Goal: Information Seeking & Learning: Learn about a topic

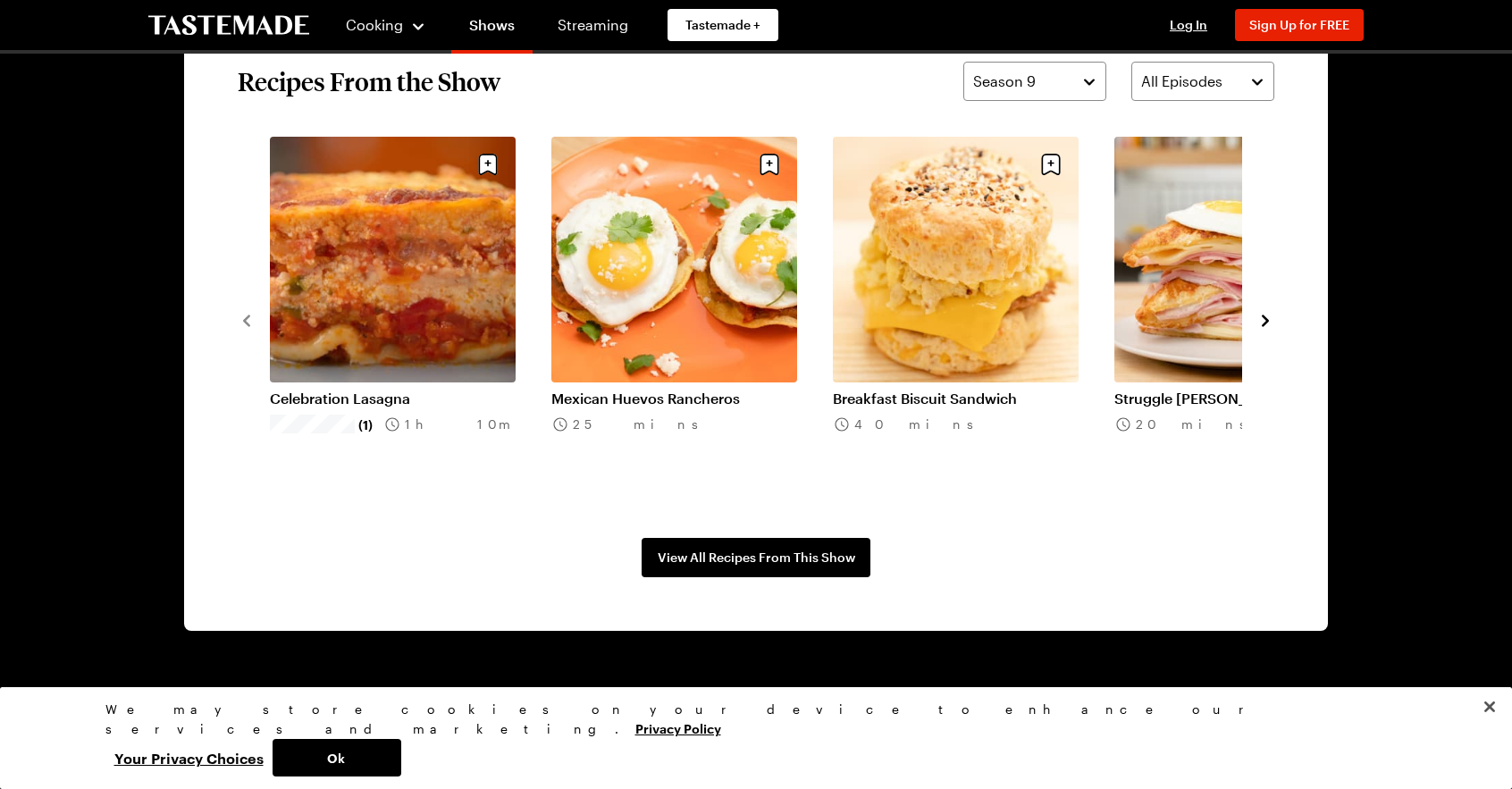
scroll to position [1520, 0]
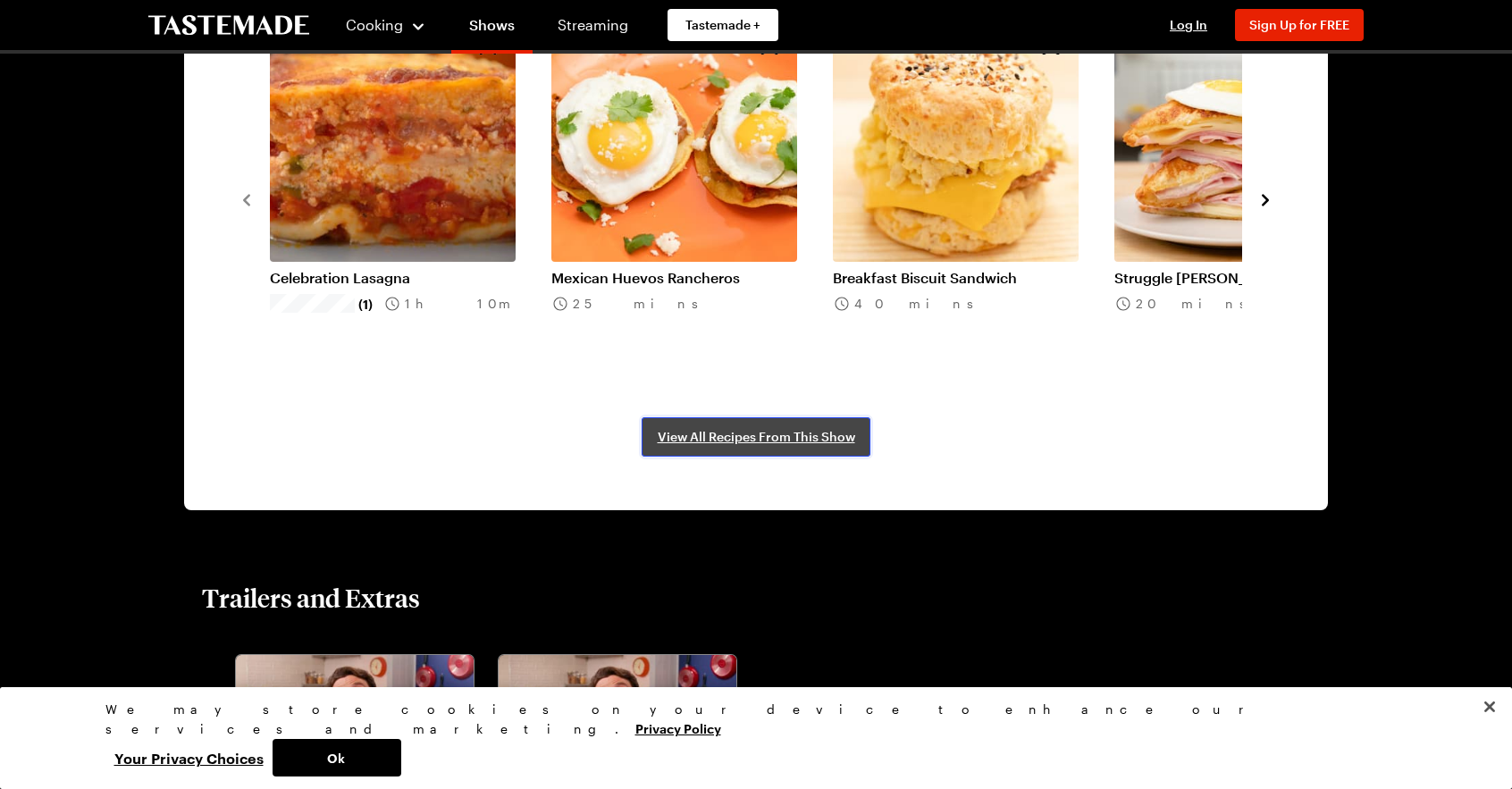
click at [782, 434] on span "View All Recipes From This Show" at bounding box center [756, 437] width 198 height 18
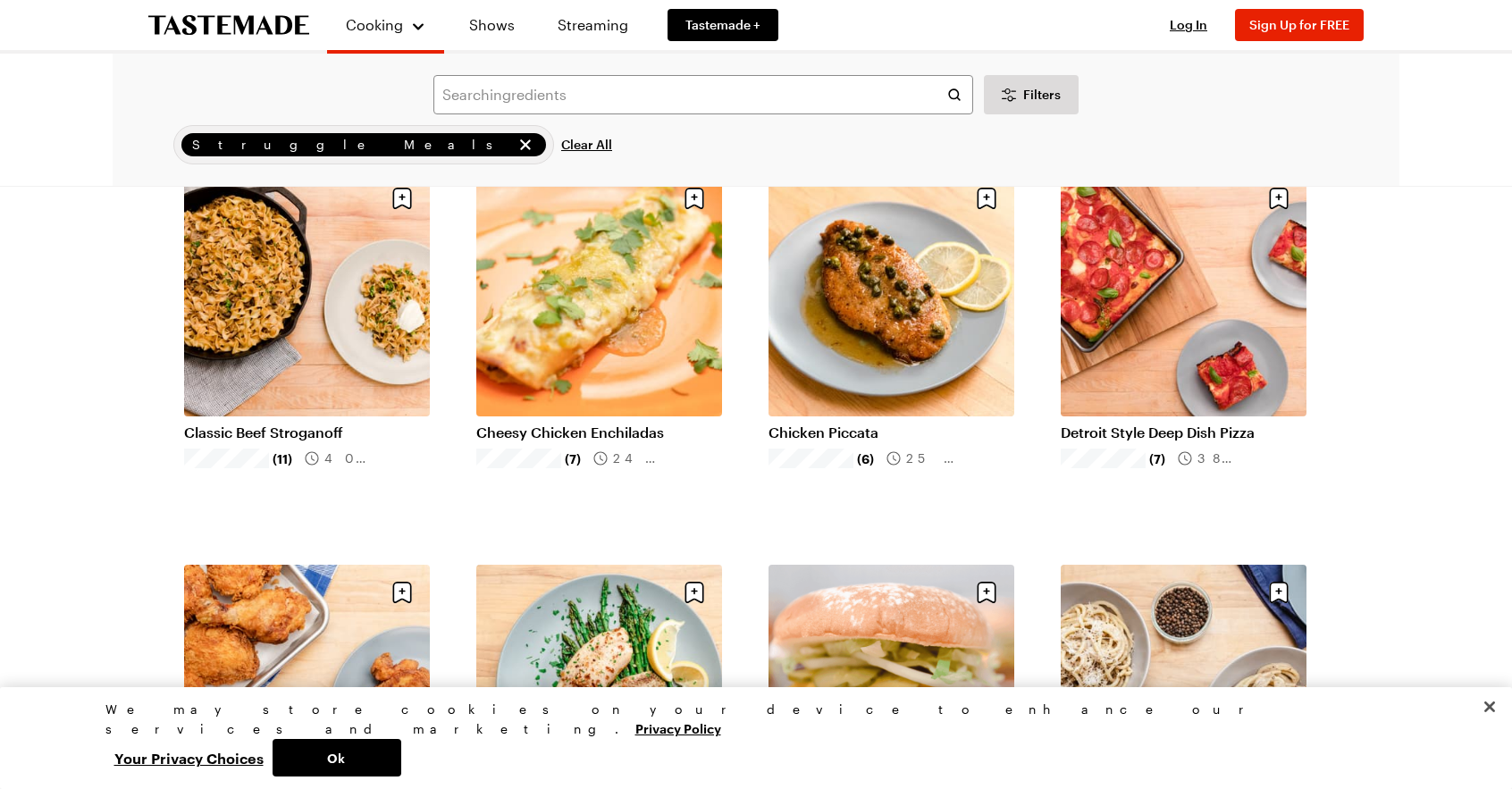
scroll to position [536, 0]
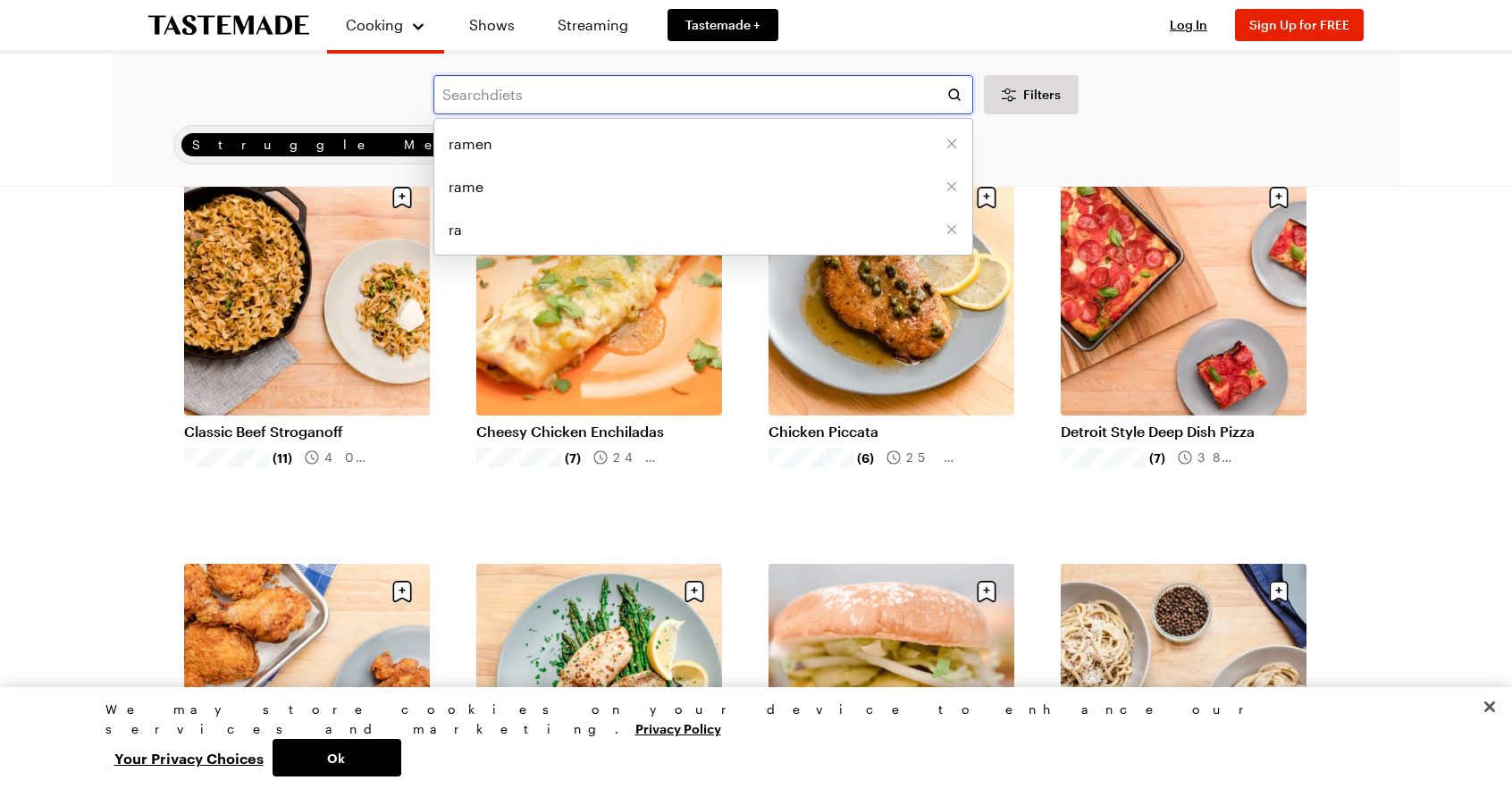
click at [718, 99] on input "text" at bounding box center [703, 95] width 540 height 40
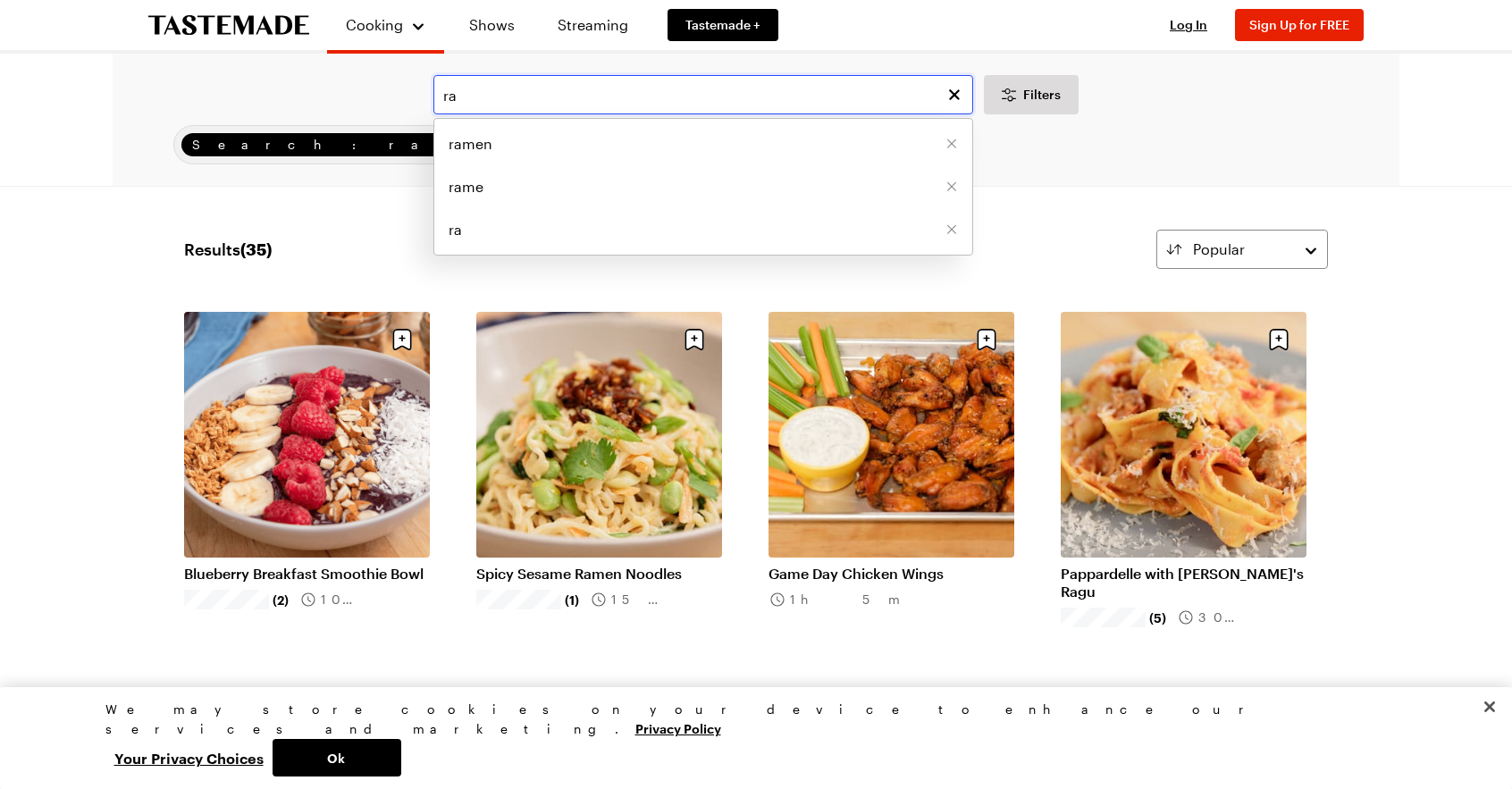
type input "ra"
click at [599, 565] on link "Spicy Sesame Ramen Noodles" at bounding box center [599, 574] width 246 height 18
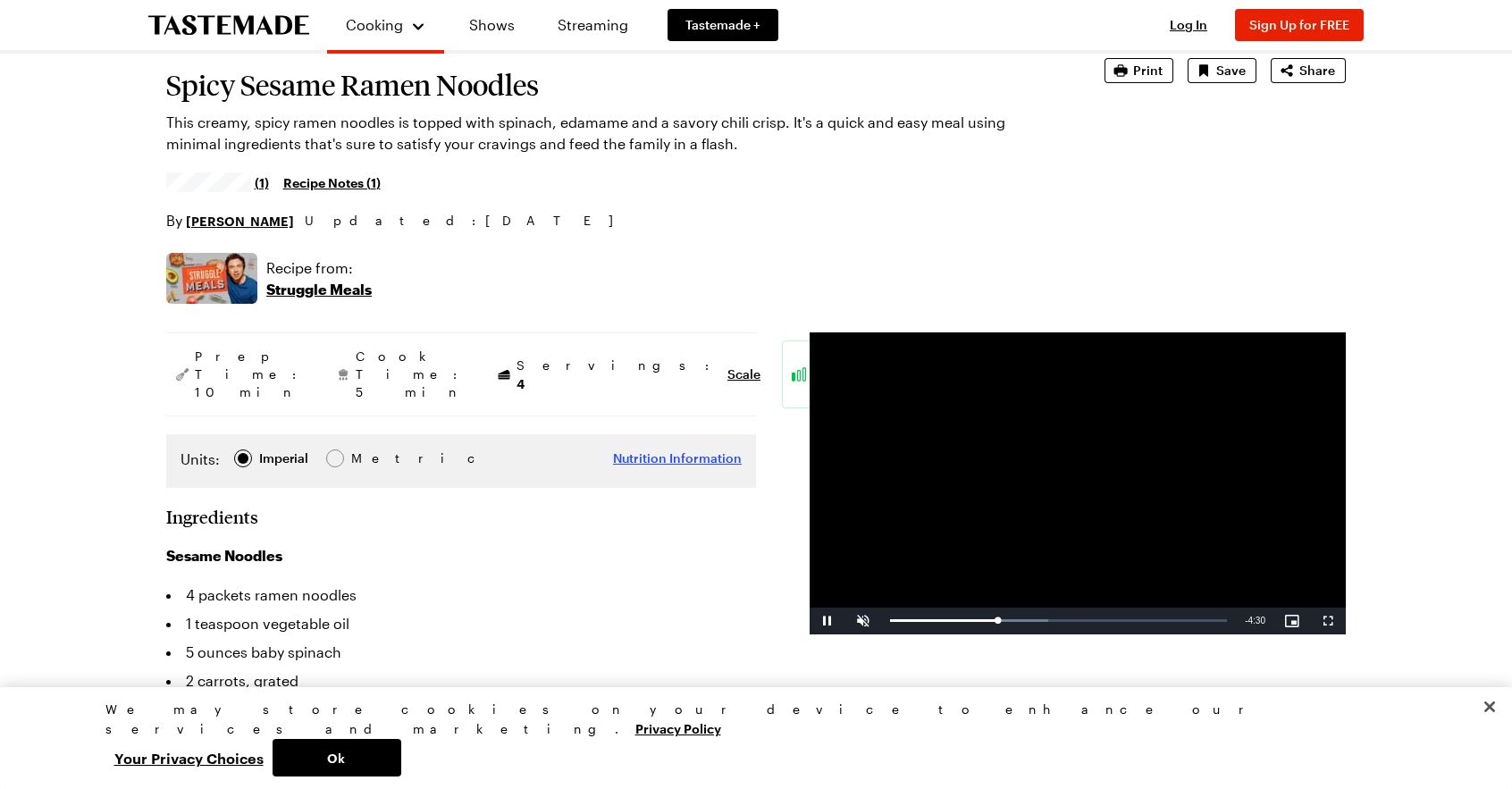
scroll to position [89, 0]
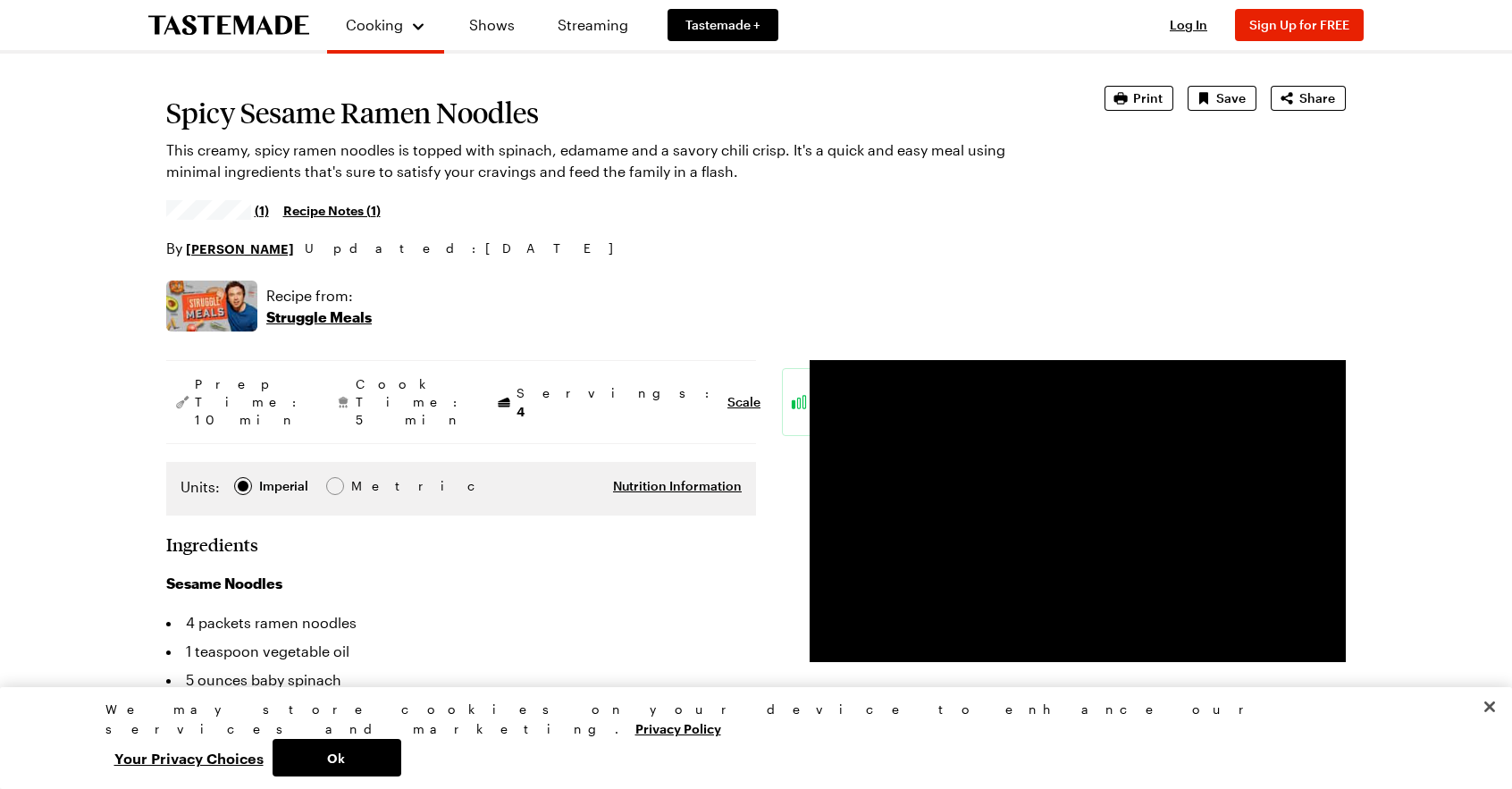
click at [863, 649] on span "Video Player" at bounding box center [863, 649] width 36 height 0
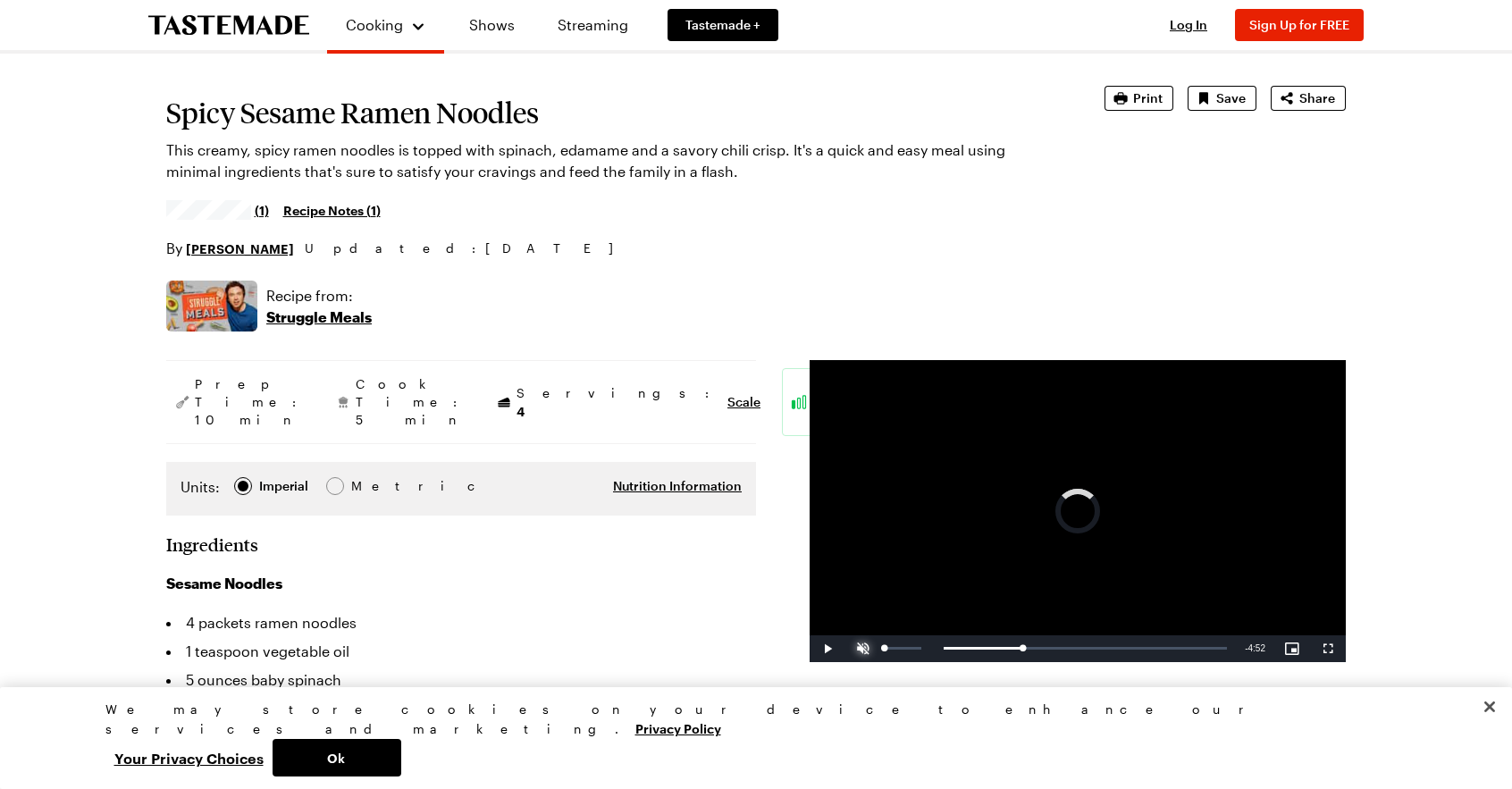
drag, startPoint x: 1004, startPoint y: 644, endPoint x: 866, endPoint y: 650, distance: 138.1
click at [866, 650] on div "Play Unmute 0% Current Time 1:50 / Duration 6:36 Loaded : 0.00% 0:00 1:27 Strea…" at bounding box center [1077, 649] width 536 height 27
click at [862, 649] on span "Video Player" at bounding box center [863, 649] width 36 height 0
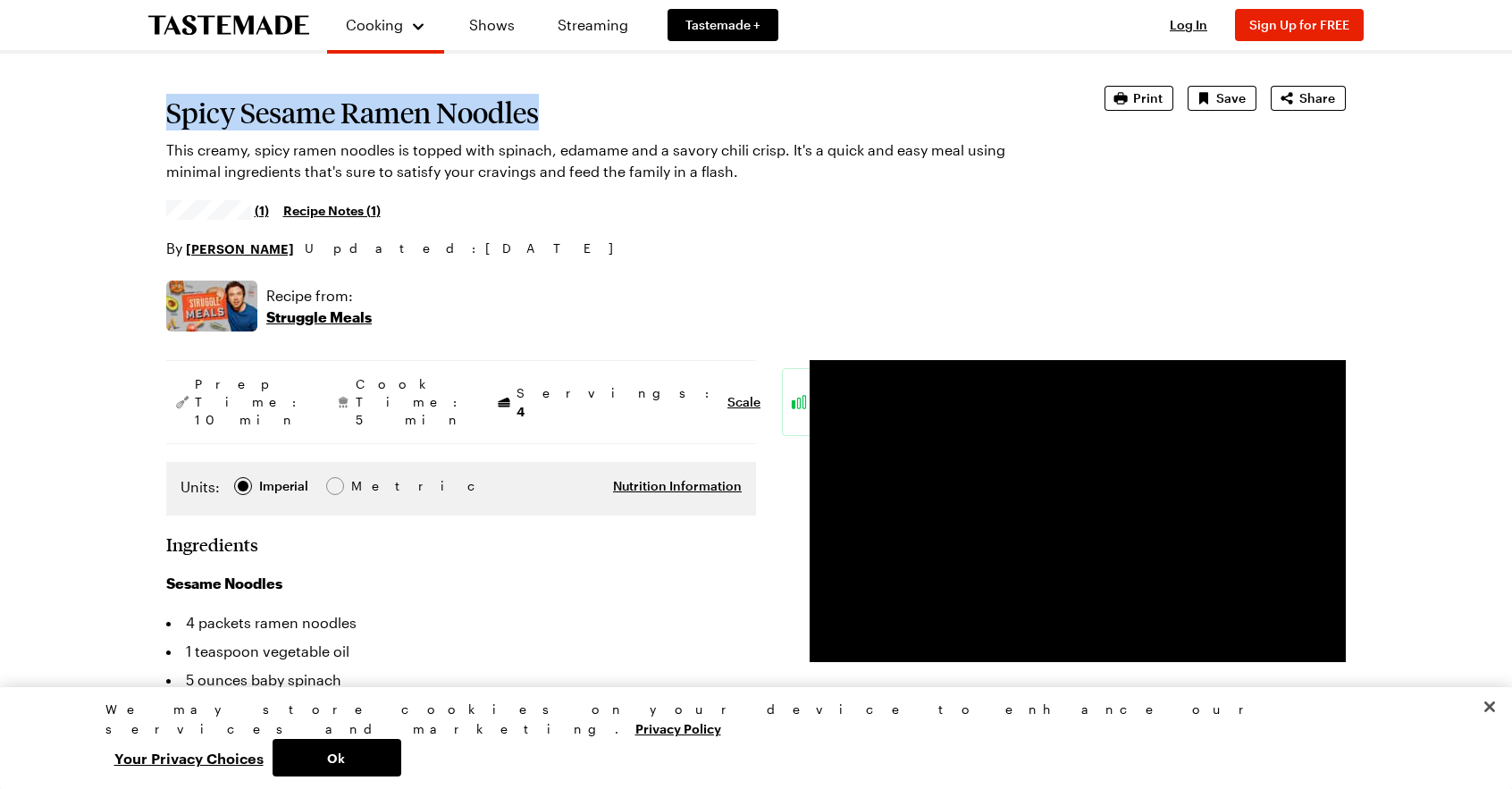
drag, startPoint x: 545, startPoint y: 111, endPoint x: 176, endPoint y: 120, distance: 369.1
click at [170, 122] on h1 "Spicy Sesame Ramen Noodles" at bounding box center [610, 112] width 889 height 32
copy h1 "Spicy Sesame Ramen Noodles"
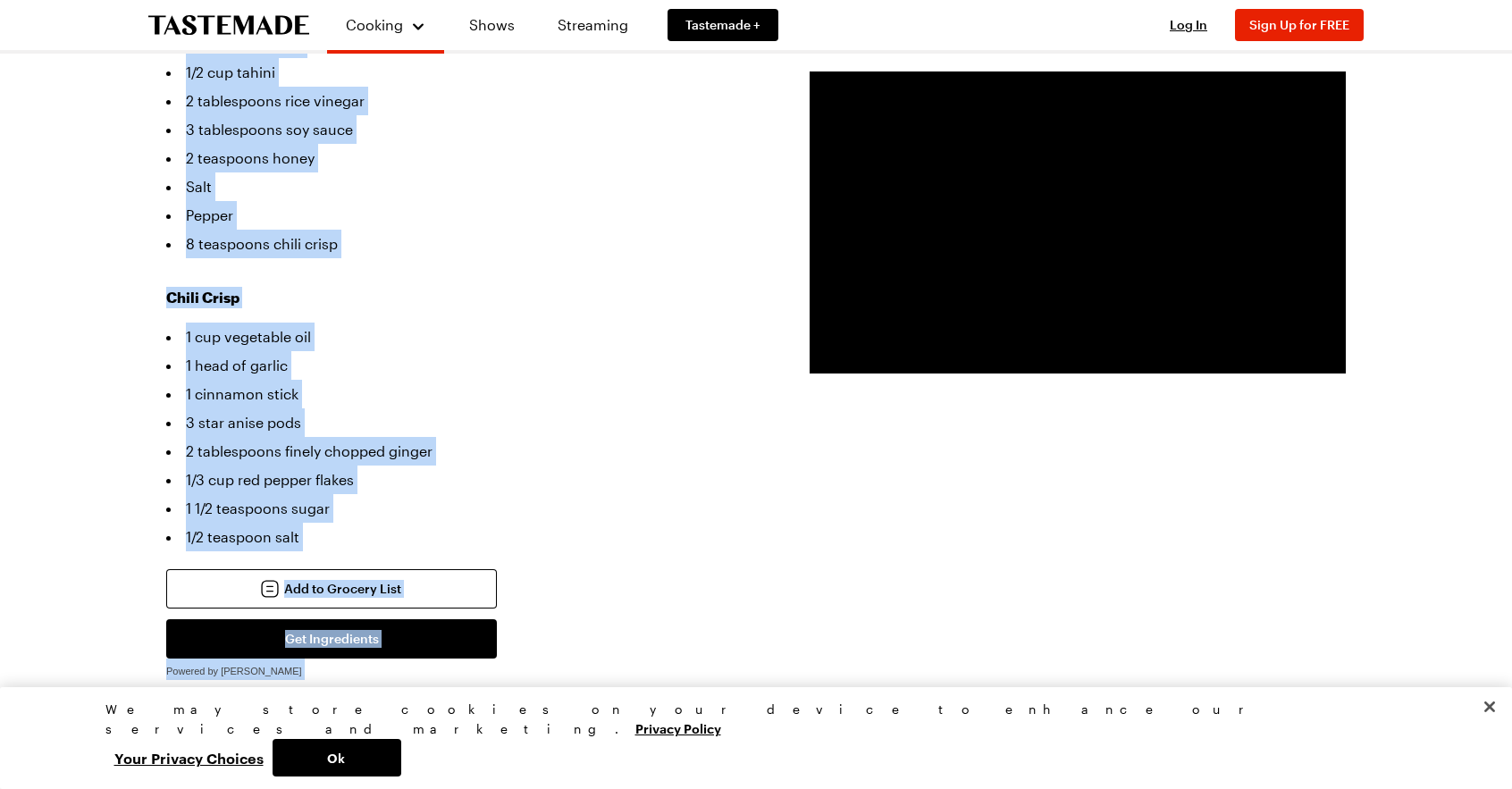
scroll to position [909, 0]
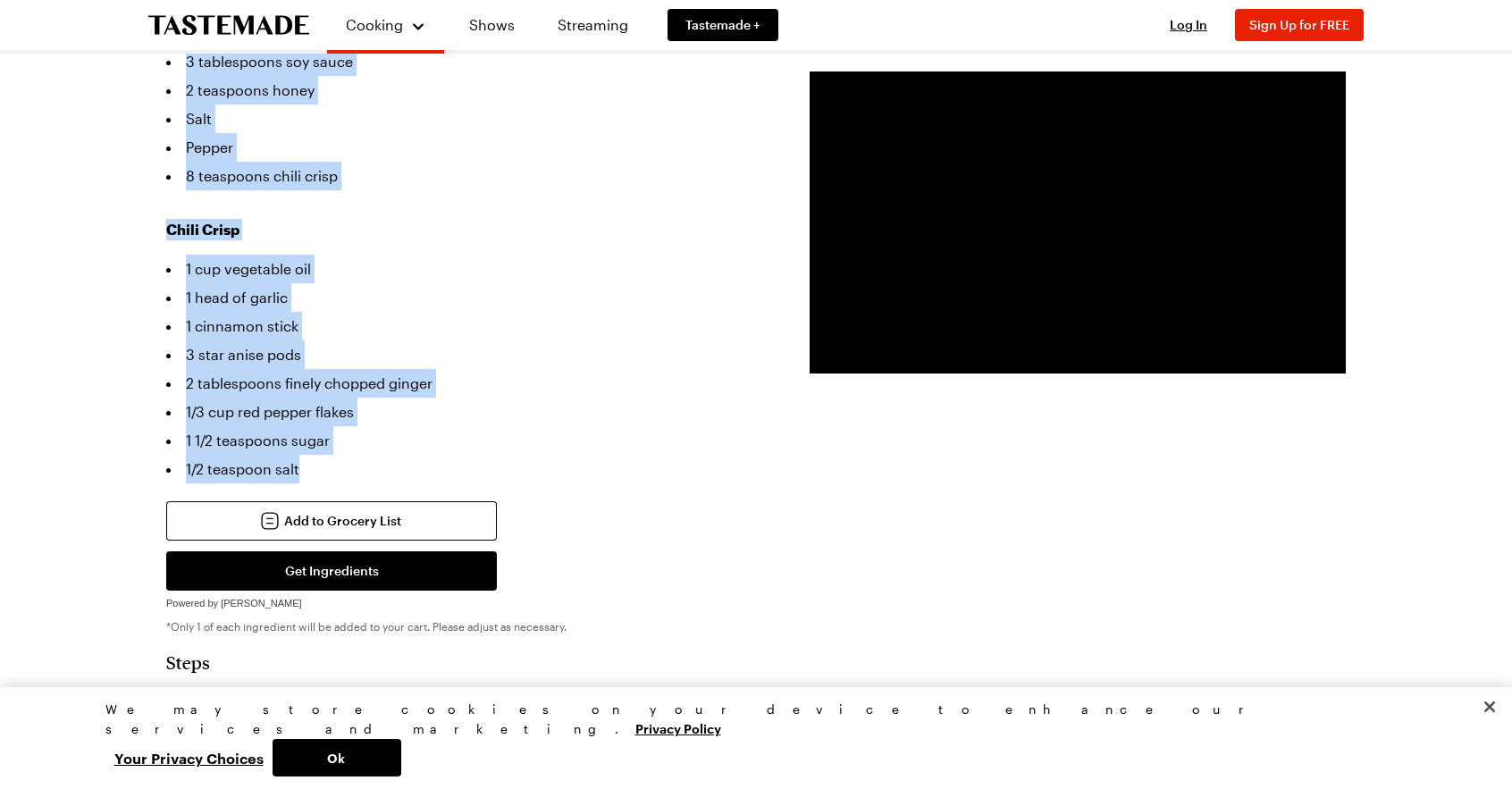
drag, startPoint x: 162, startPoint y: 368, endPoint x: 363, endPoint y: 439, distance: 213.2
click at [363, 439] on div "Spicy Sesame Ramen Noodles This creamy, spicy ramen noodles is topped with spin…" at bounding box center [756, 804] width 1287 height 3182
click at [393, 254] on li "1 cup vegetable oil" at bounding box center [461, 269] width 589 height 29
click at [385, 171] on div "Sesame Noodles 4 packets ramen noodles 1 teaspoon vegetable oil 5 ounces baby s…" at bounding box center [461, 119] width 589 height 730
click at [234, 175] on div "Sesame Noodles 4 packets ramen noodles 1 teaspoon vegetable oil 5 ounces baby s…" at bounding box center [461, 119] width 589 height 730
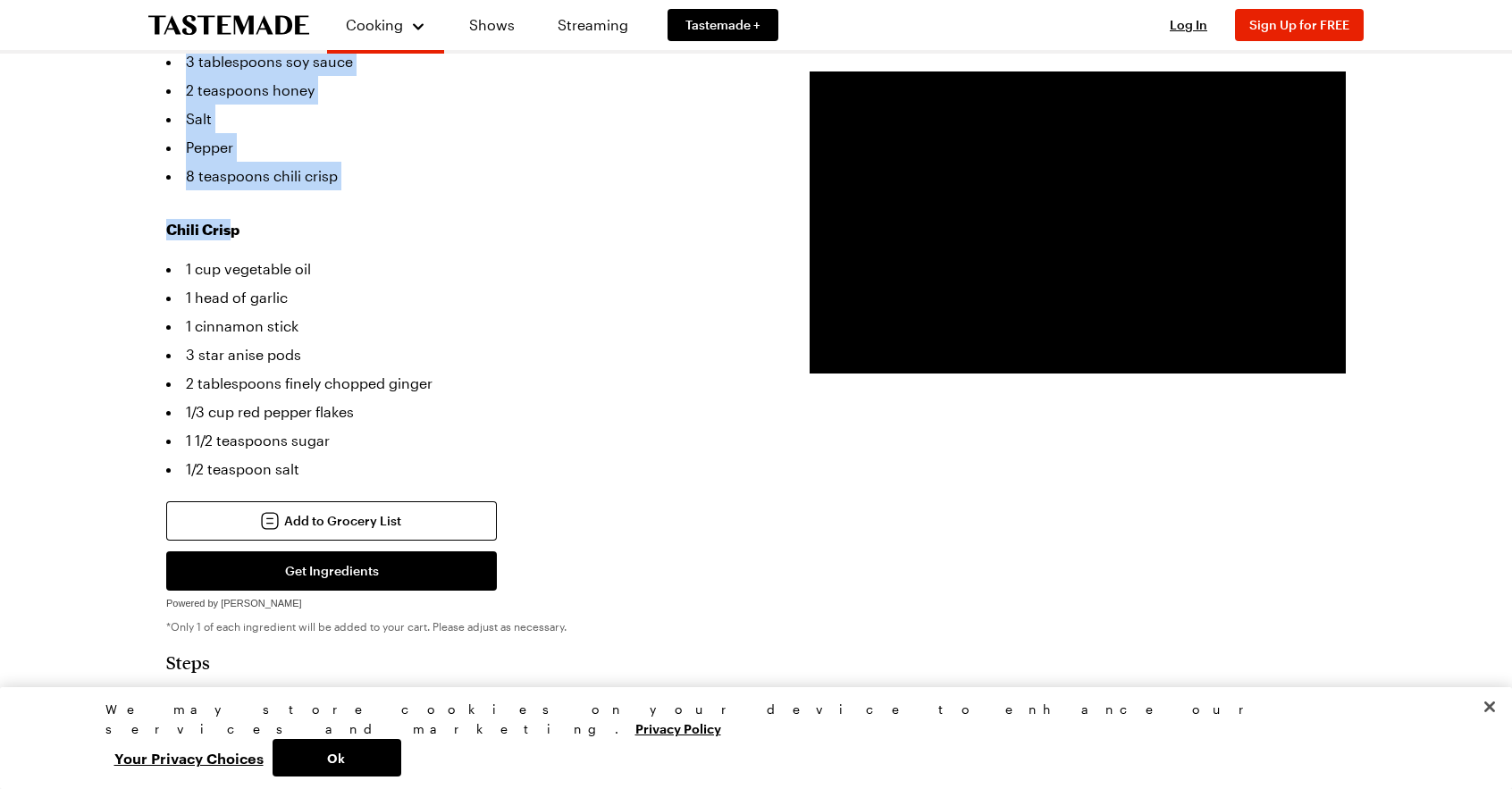
click at [234, 175] on div "Sesame Noodles 4 packets ramen noodles 1 teaspoon vegetable oil 5 ounces baby s…" at bounding box center [461, 119] width 589 height 730
click at [366, 162] on li "8 teaspoons chili crisp" at bounding box center [461, 176] width 589 height 29
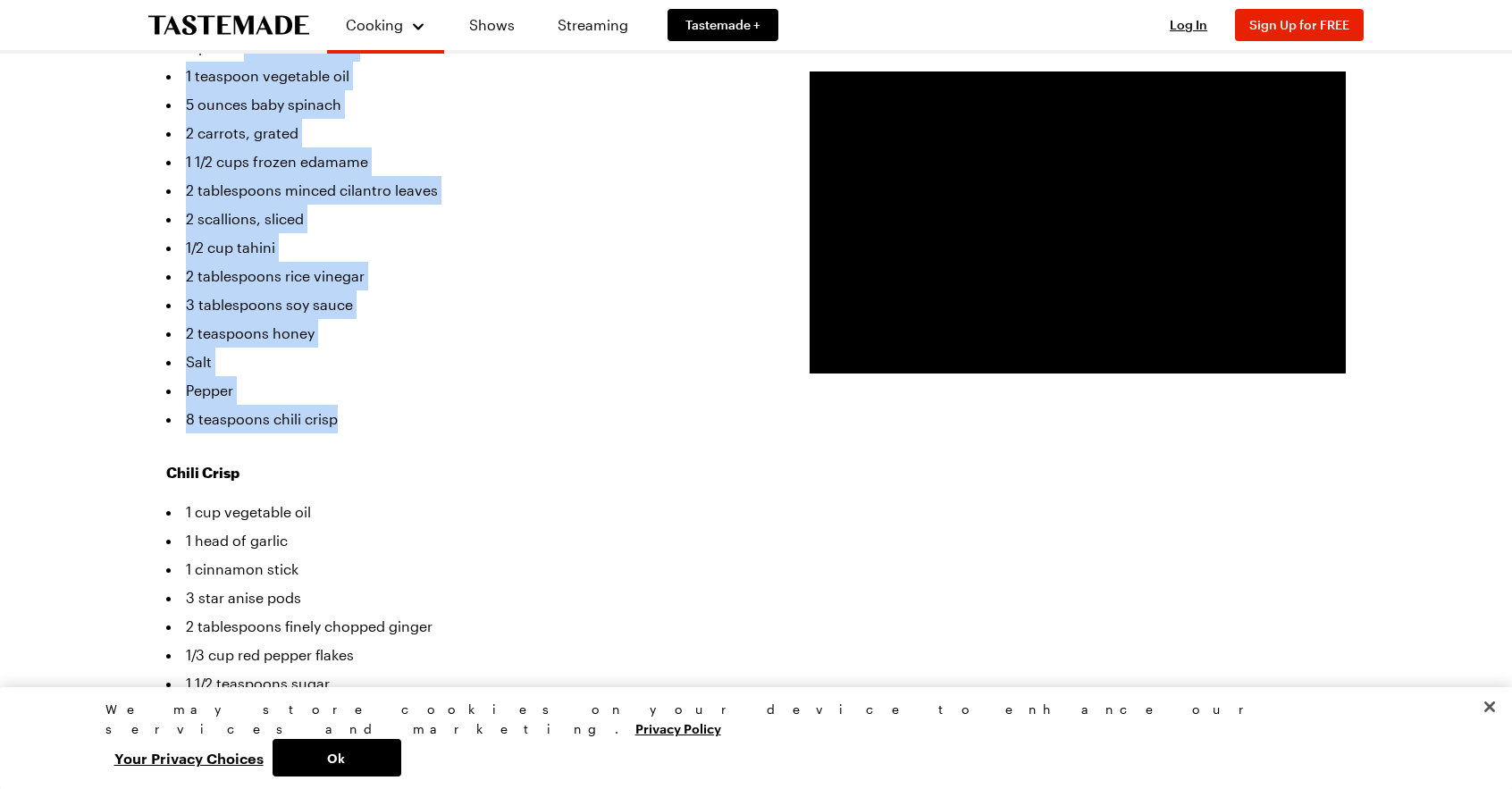
scroll to position [465, 0]
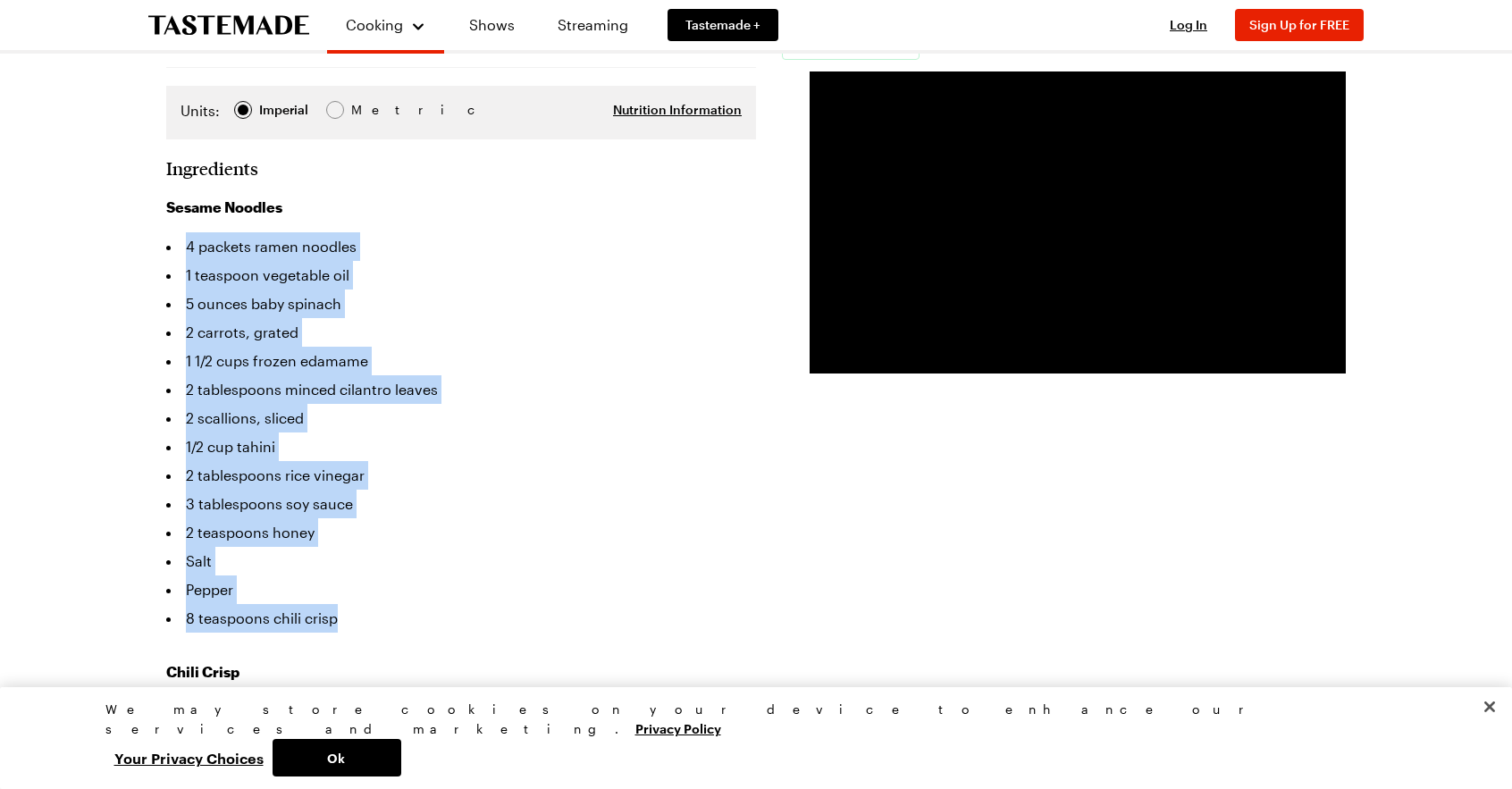
drag, startPoint x: 358, startPoint y: 146, endPoint x: 221, endPoint y: 231, distance: 161.2
copy ul "4 packets ramen noodles 1 teaspoon vegetable oil 5 ounces baby spinach 2 carrot…"
click at [639, 404] on li "2 scallions, sliced" at bounding box center [461, 419] width 589 height 29
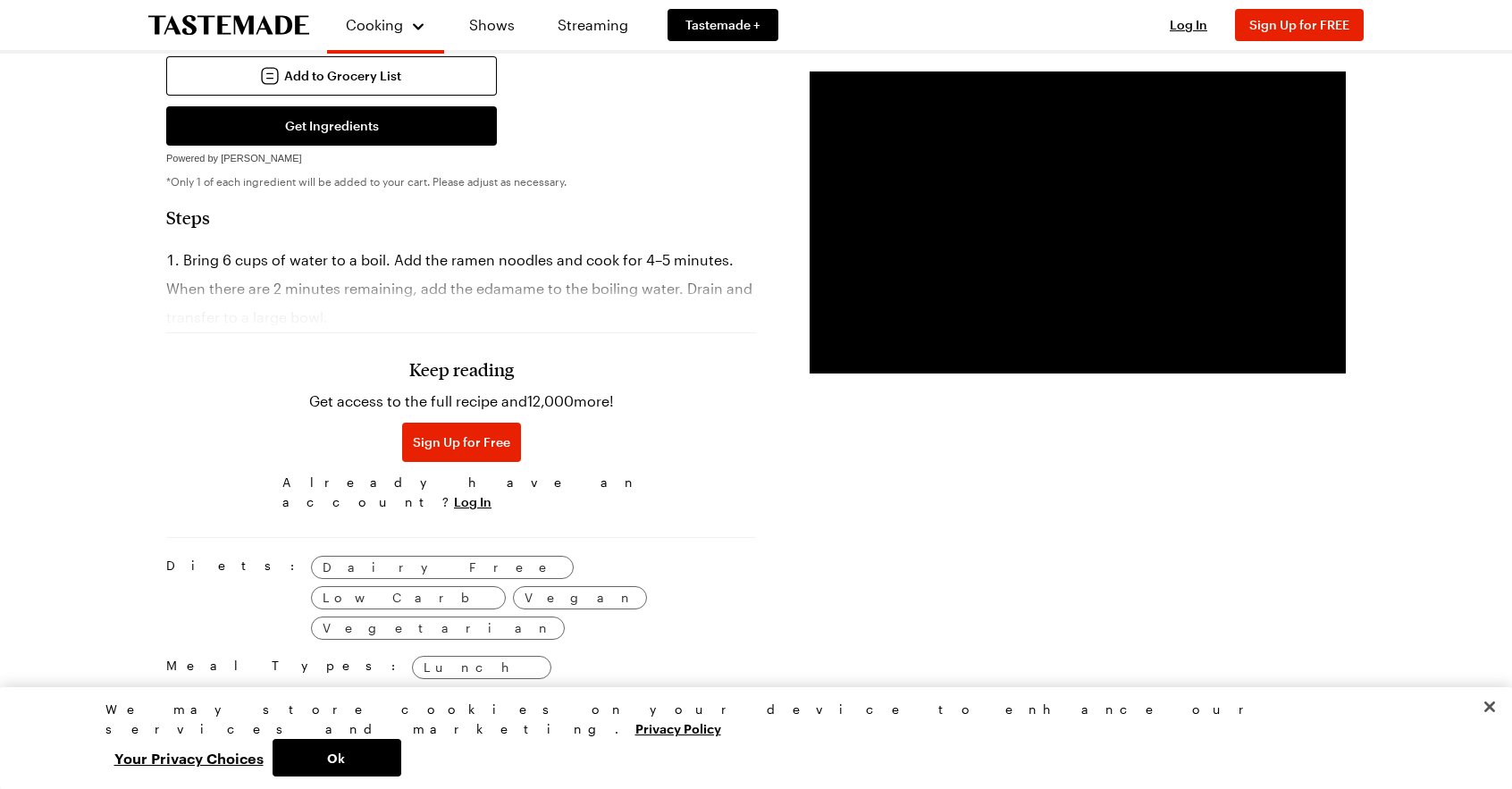
scroll to position [1360, 0]
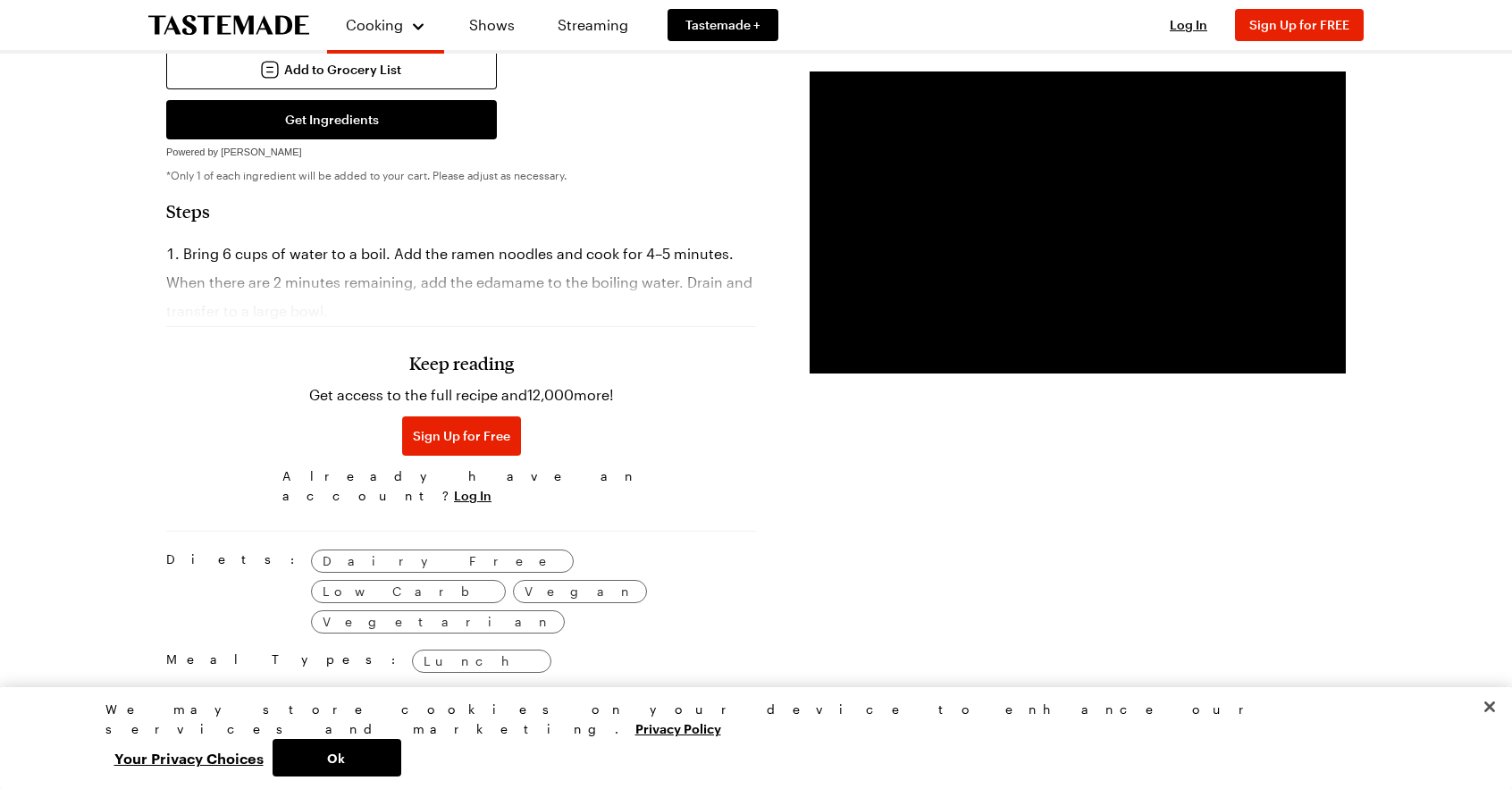
click at [459, 270] on div "Keep reading Get access to the full recipe and 12,000 more! Sign Up for Free Al…" at bounding box center [461, 388] width 589 height 250
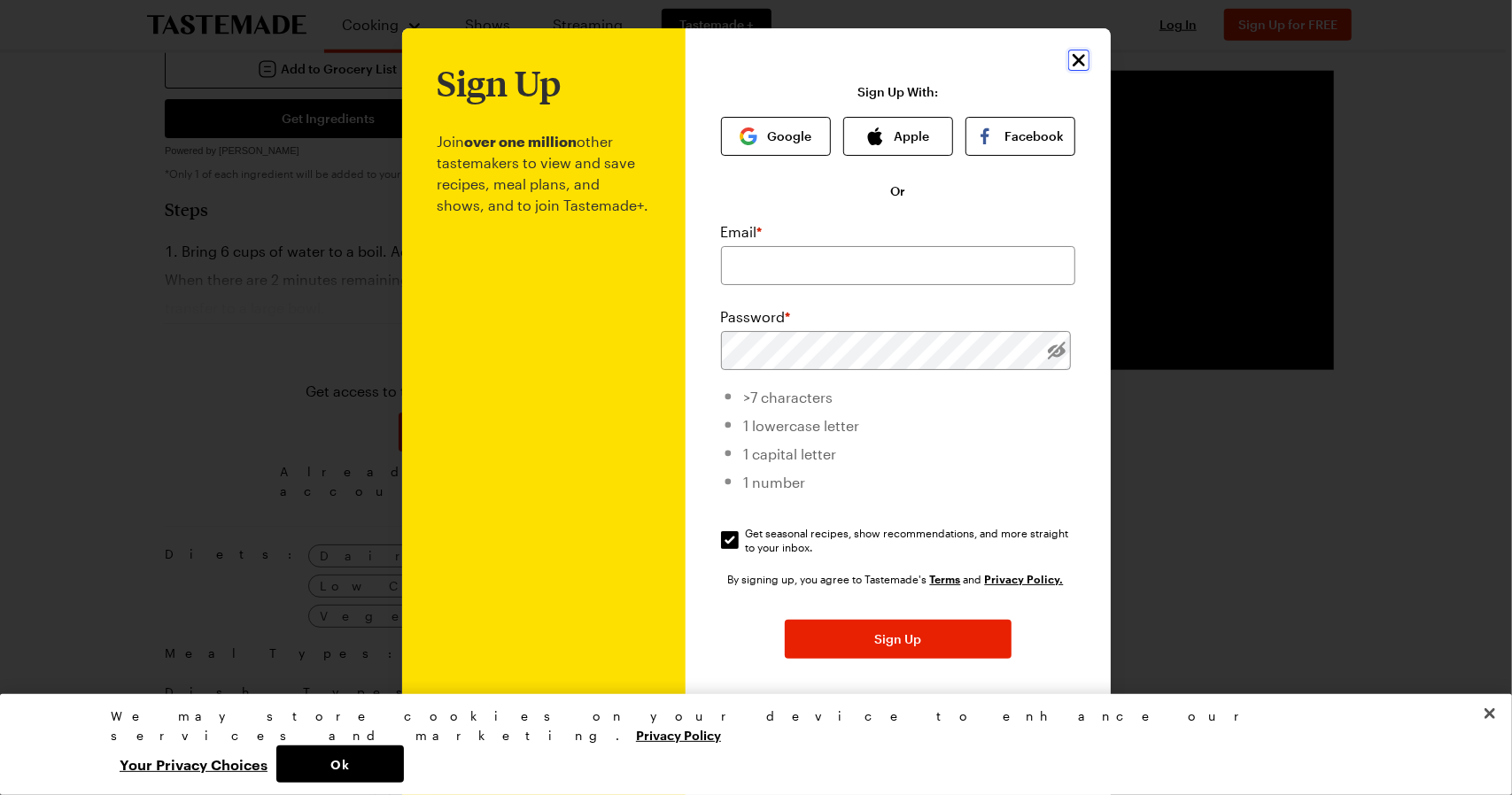
click at [1070, 58] on icon "Close" at bounding box center [1079, 61] width 21 height 21
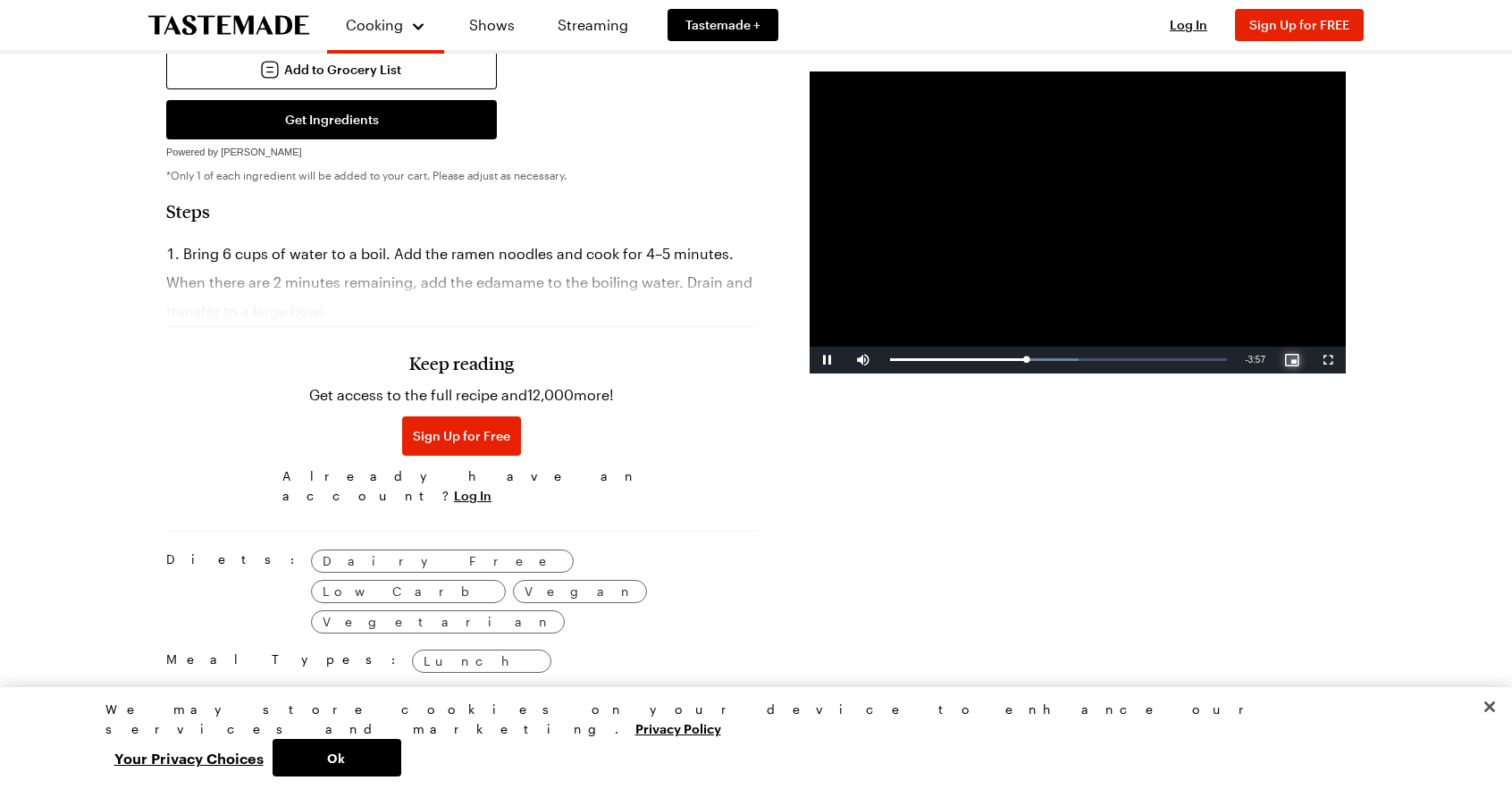
click at [1292, 360] on span "Video Player" at bounding box center [1292, 360] width 36 height 0
click at [1290, 360] on span "Video Player" at bounding box center [1292, 360] width 36 height 0
click at [1325, 360] on span "Video Player" at bounding box center [1328, 360] width 36 height 0
